Goal: Task Accomplishment & Management: Manage account settings

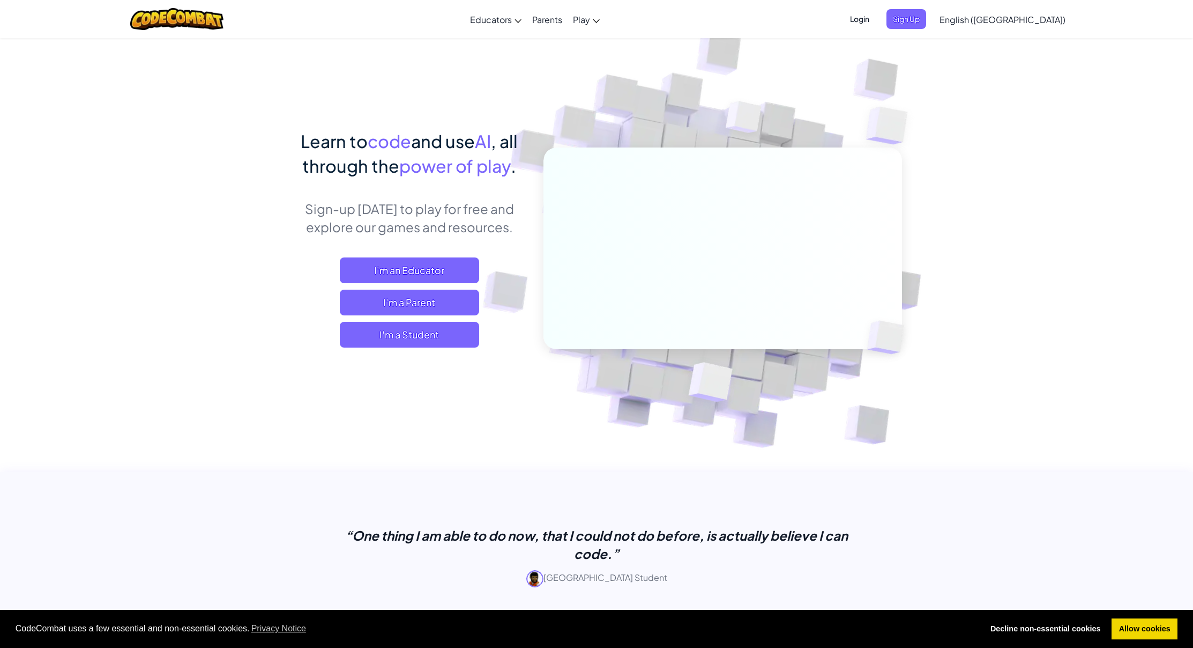
click at [876, 27] on span "Login" at bounding box center [860, 19] width 32 height 20
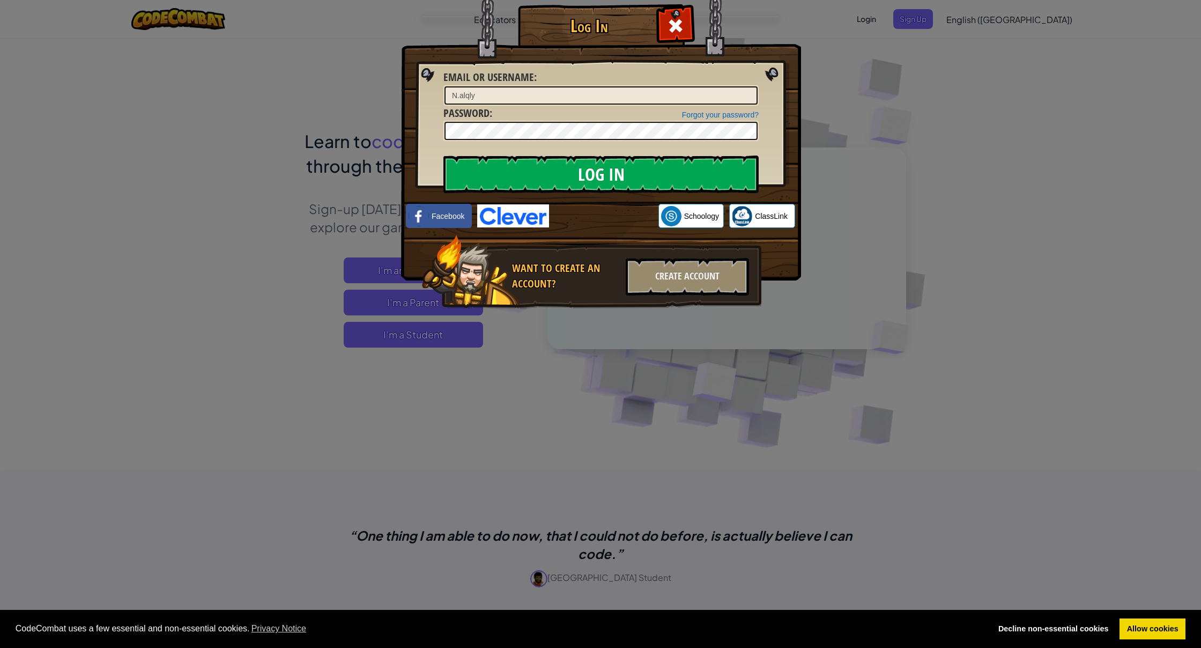
click at [667, 181] on input "Log In" at bounding box center [600, 174] width 315 height 38
click at [663, 179] on input "Log In" at bounding box center [600, 174] width 315 height 38
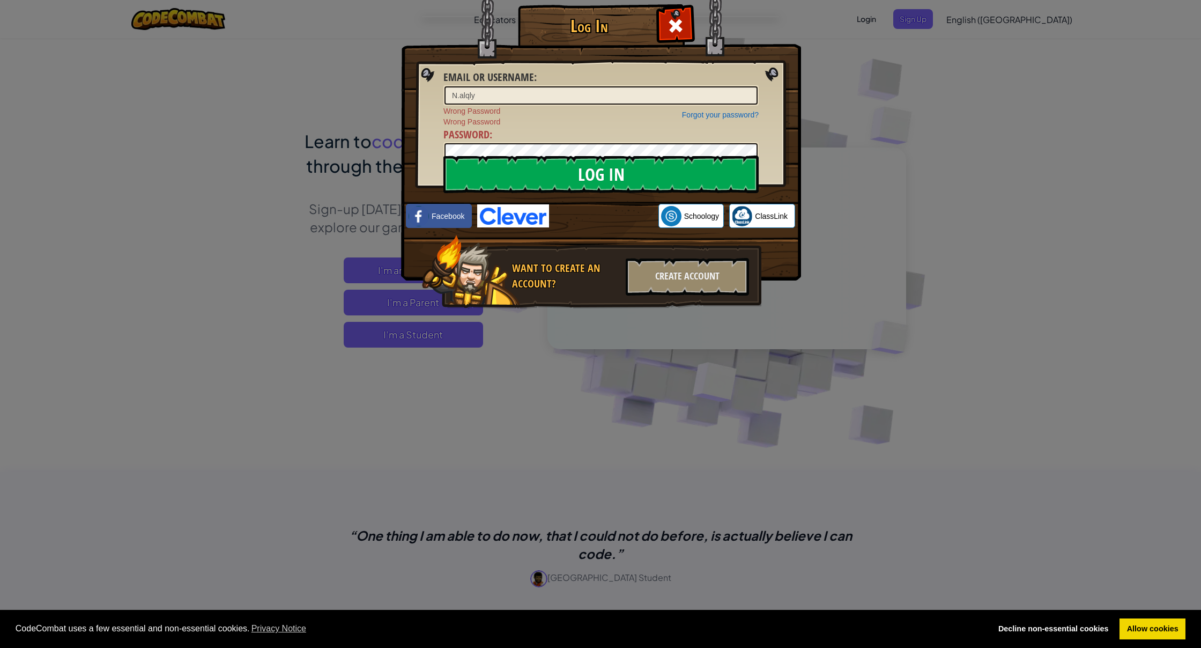
click at [632, 166] on input "Log In" at bounding box center [600, 174] width 315 height 38
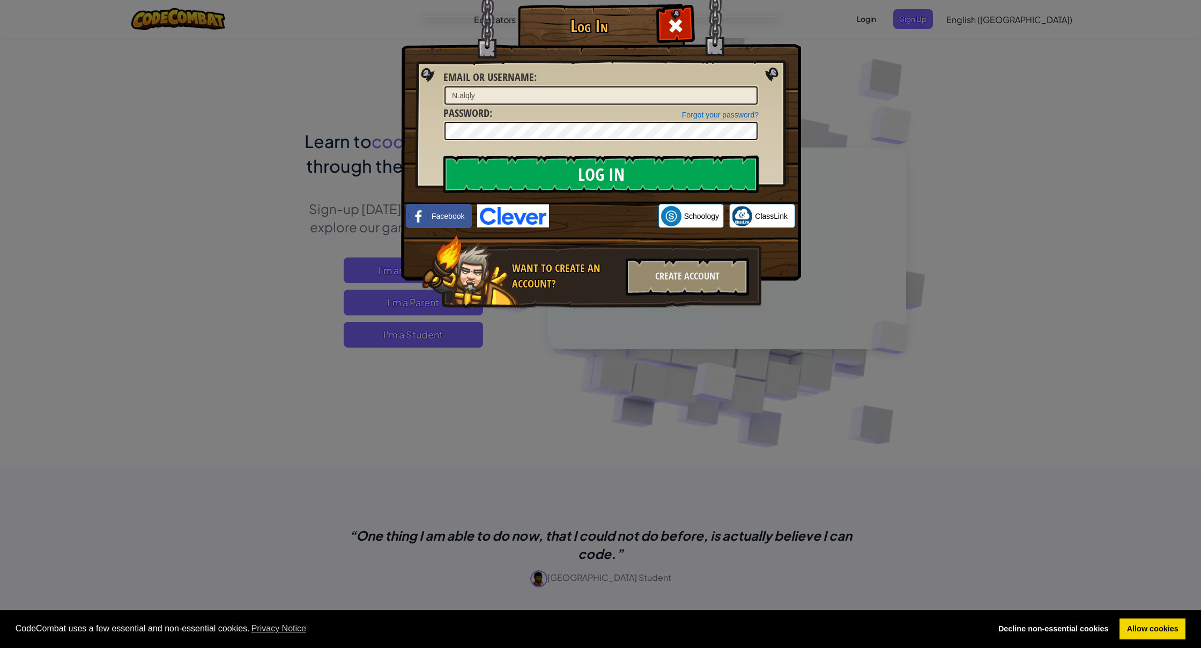
click at [632, 166] on input "Log In" at bounding box center [600, 174] width 315 height 38
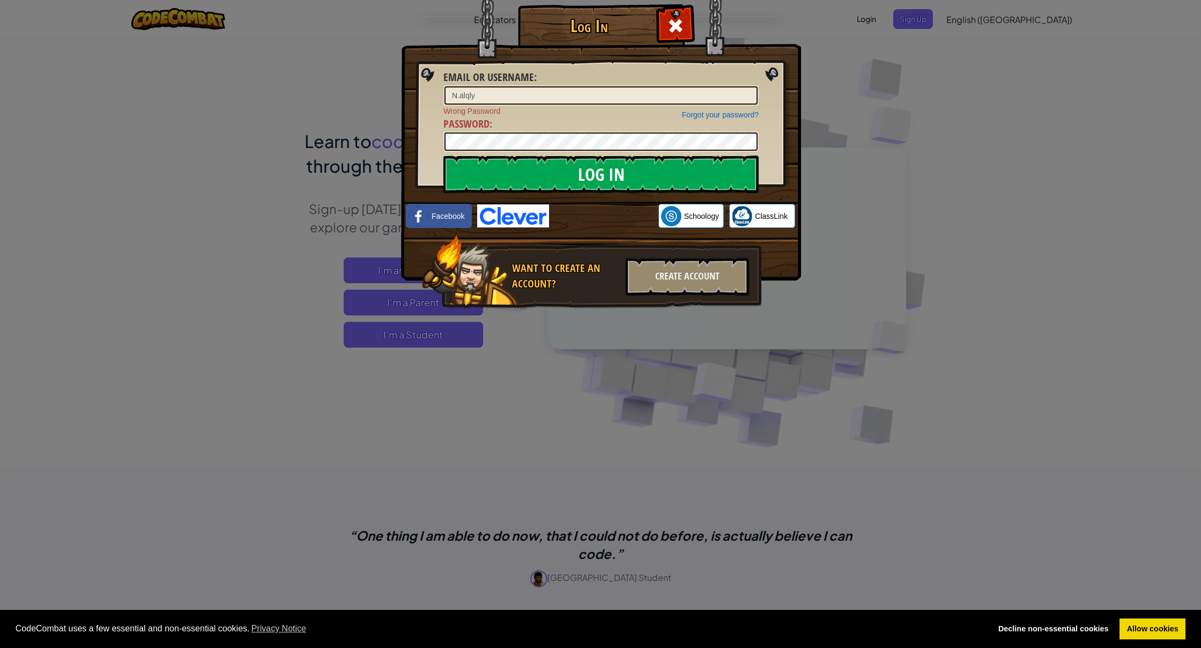
click at [632, 166] on input "Log In" at bounding box center [600, 174] width 315 height 38
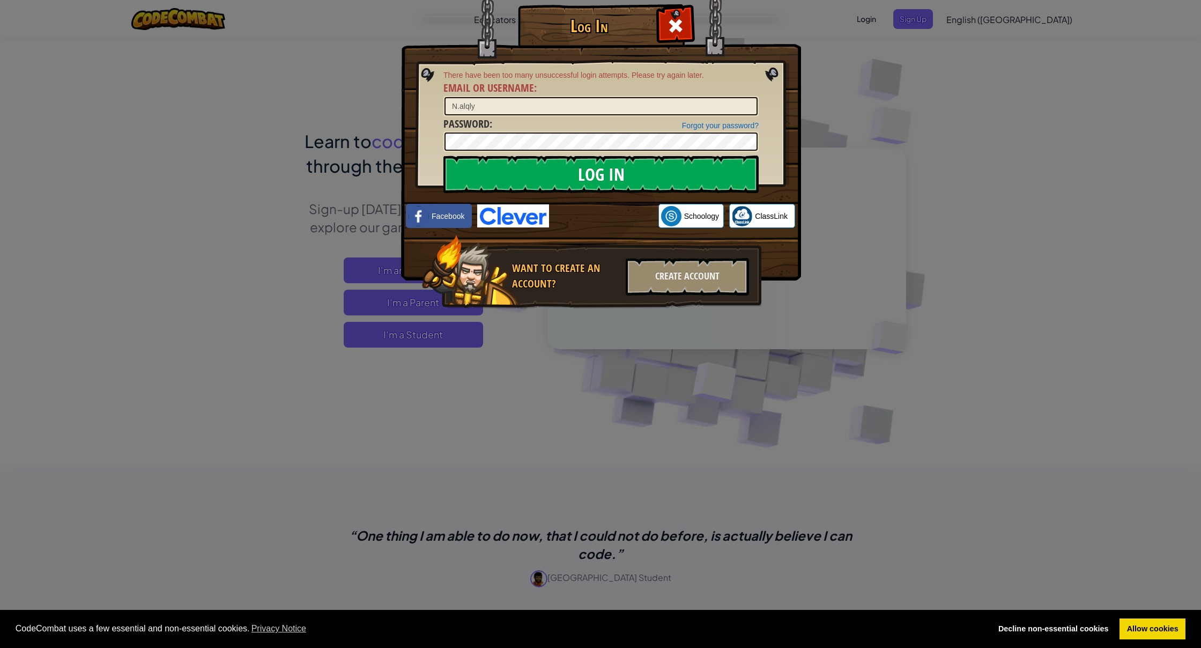
click at [632, 166] on input "Log In" at bounding box center [600, 174] width 315 height 38
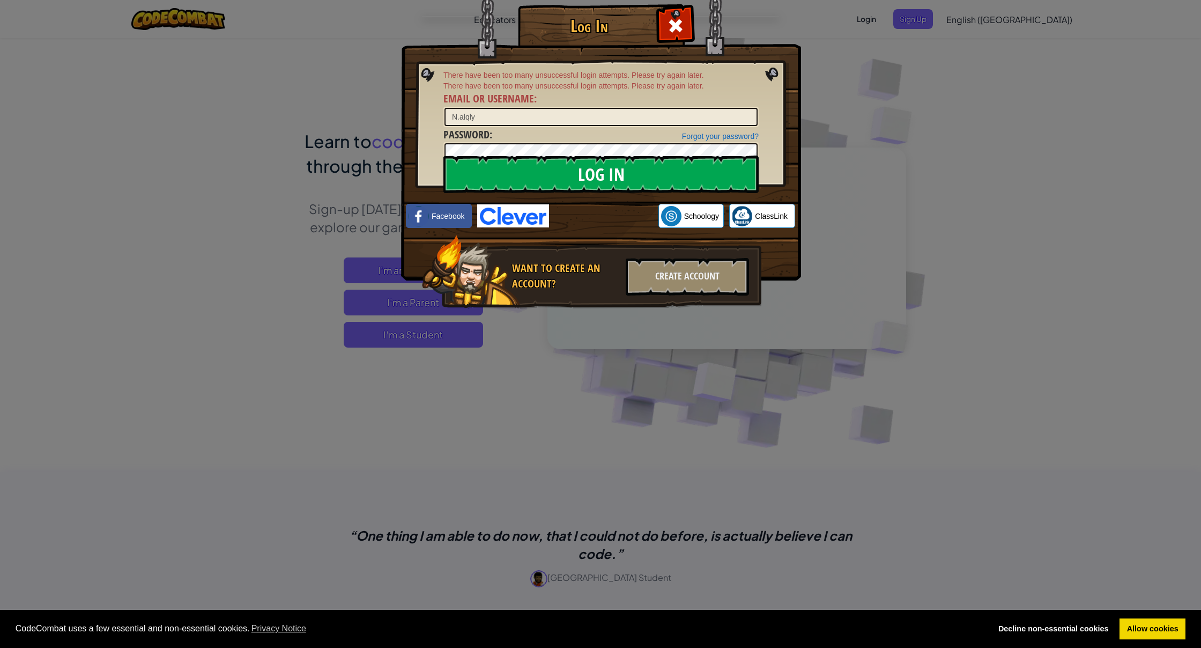
click at [540, 164] on input "Log In" at bounding box center [600, 174] width 315 height 38
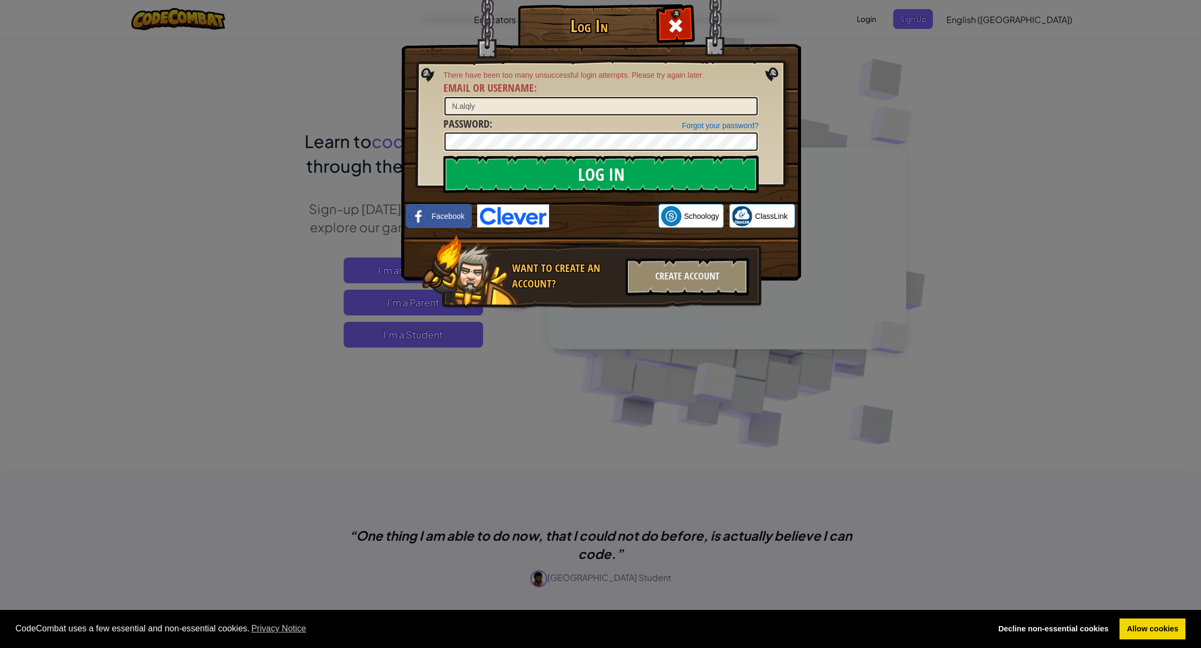
click at [534, 165] on input "Log In" at bounding box center [600, 174] width 315 height 38
click at [457, 106] on input "N.alqly" at bounding box center [600, 106] width 313 height 18
click at [609, 181] on input "Log In" at bounding box center [600, 174] width 315 height 38
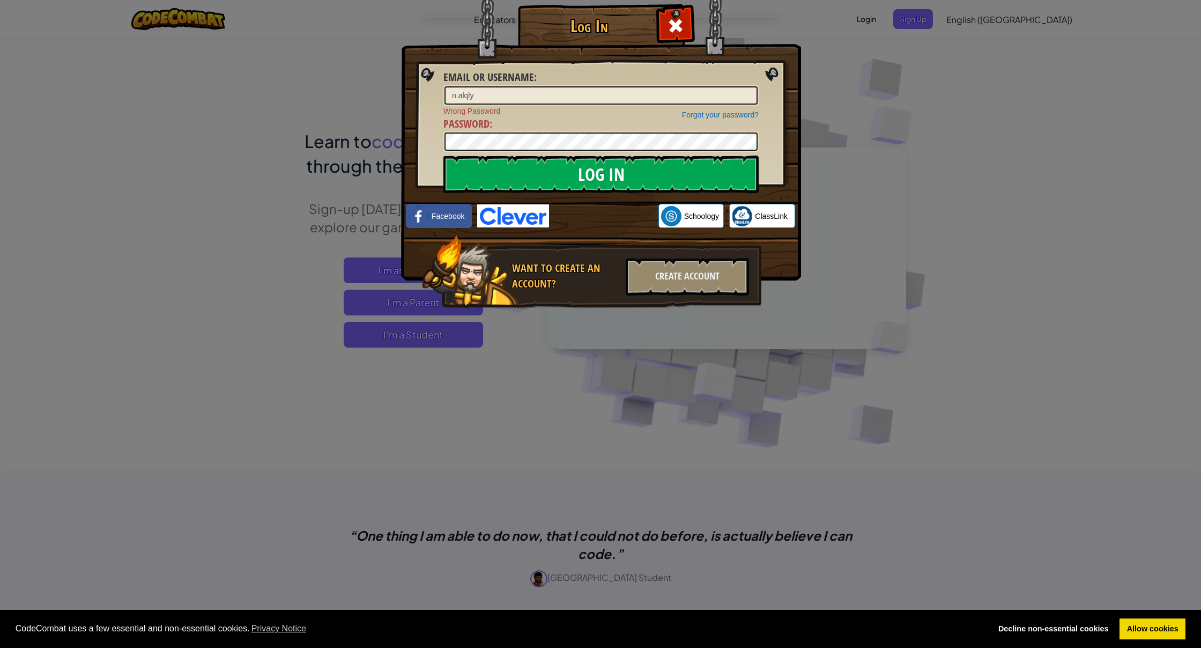
click at [610, 183] on input "Log In" at bounding box center [600, 174] width 315 height 38
click at [524, 100] on input "n.alqly" at bounding box center [600, 95] width 313 height 18
type input "n"
click at [613, 95] on input "Email or Username :" at bounding box center [600, 95] width 313 height 18
click at [594, 90] on input "Email or Username :" at bounding box center [600, 95] width 313 height 18
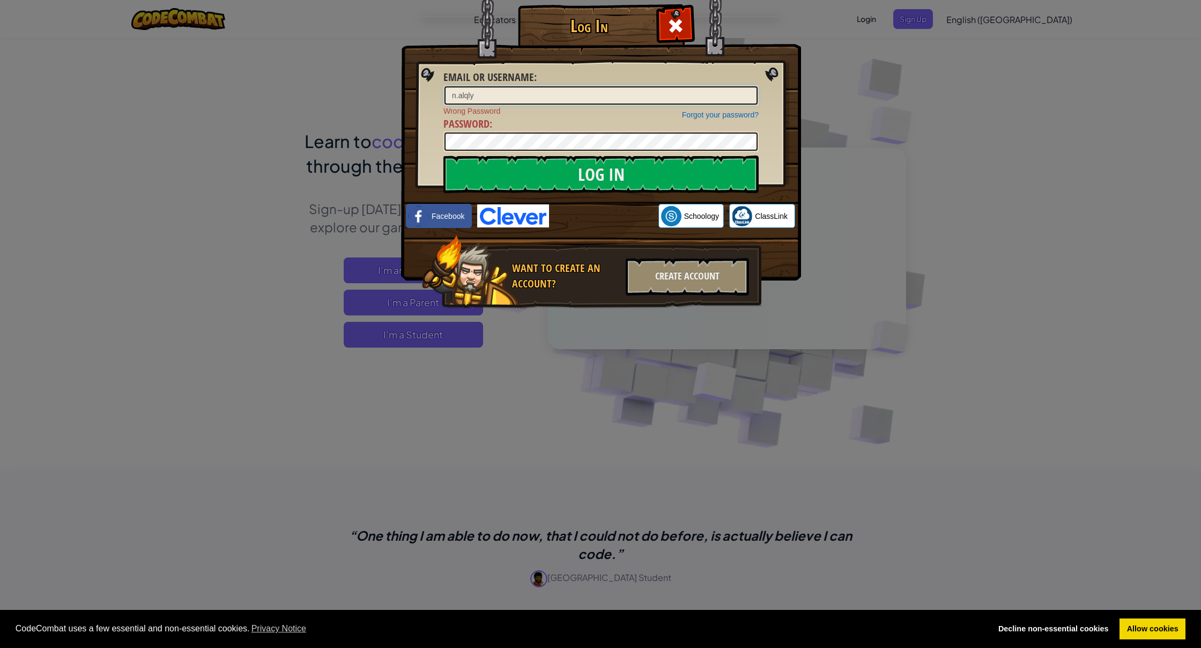
type input "n.alqly"
click at [610, 166] on input "Log In" at bounding box center [600, 174] width 315 height 38
